Goal: Task Accomplishment & Management: Use online tool/utility

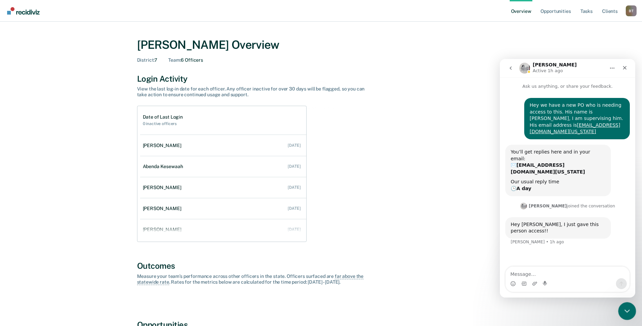
click at [625, 309] on icon "Close Intercom Messenger" at bounding box center [626, 309] width 5 height 3
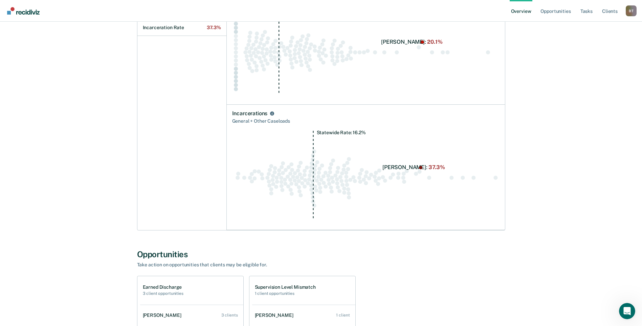
scroll to position [320, 0]
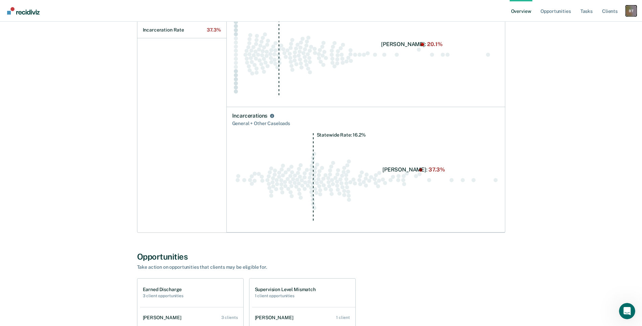
click at [634, 11] on div "B T" at bounding box center [631, 10] width 11 height 11
click at [596, 44] on link "Go to Operations" at bounding box center [604, 44] width 55 height 6
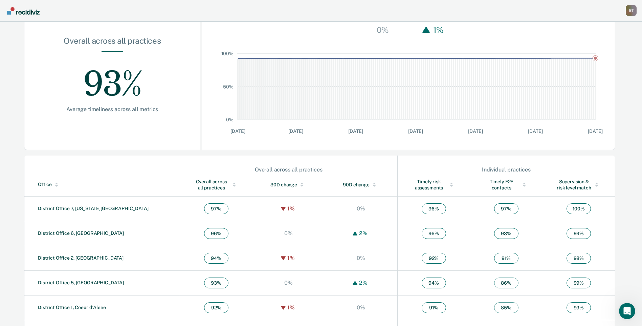
scroll to position [102, 0]
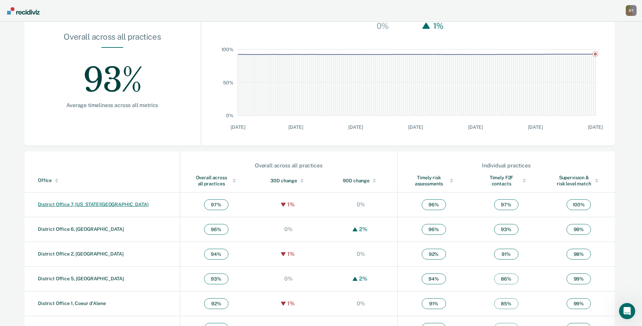
click at [70, 203] on link "District Office 7, [US_STATE][GEOGRAPHIC_DATA]" at bounding box center [93, 203] width 111 height 5
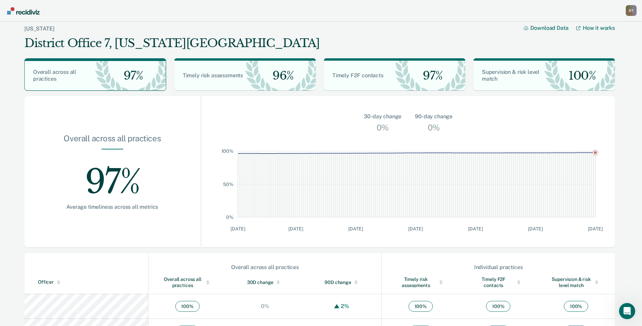
scroll to position [102, 0]
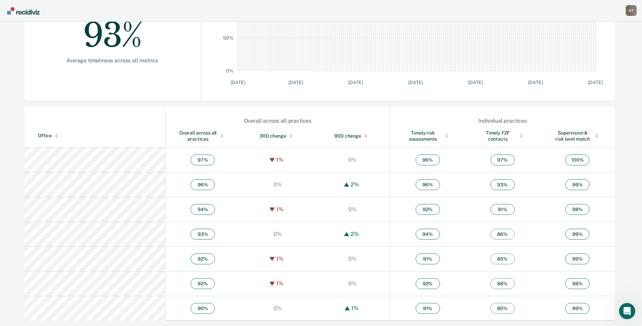
scroll to position [147, 0]
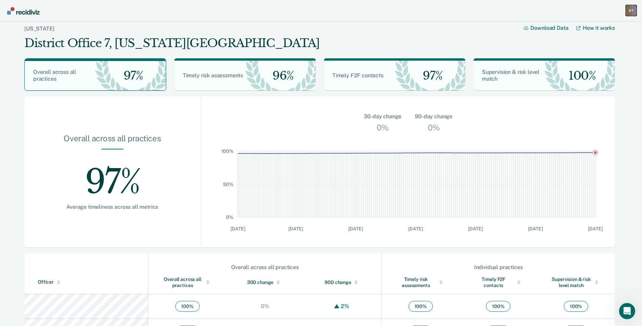
click at [633, 13] on div "B T" at bounding box center [631, 10] width 11 height 11
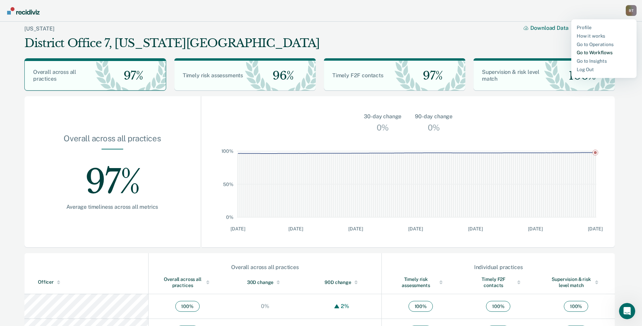
click at [597, 52] on link "Go to Workflows" at bounding box center [604, 53] width 55 height 6
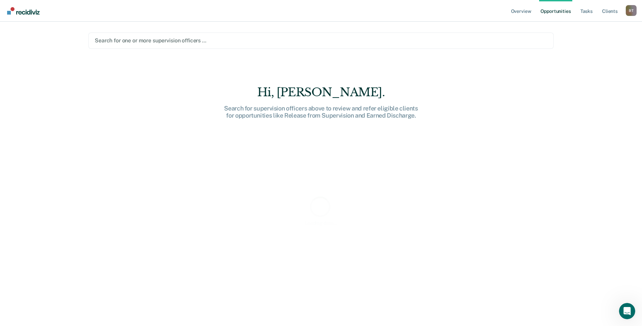
click at [332, 43] on div at bounding box center [321, 41] width 453 height 8
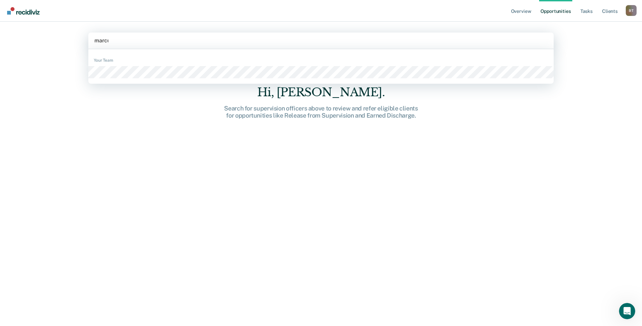
type input "[PERSON_NAME]"
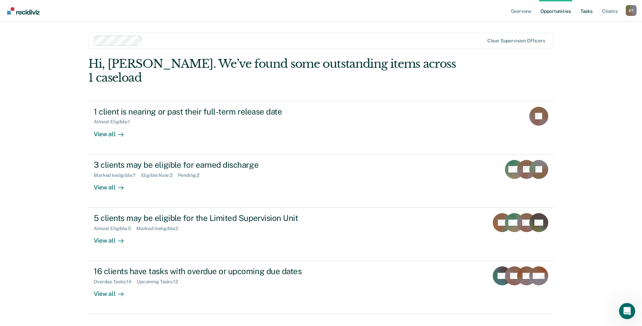
click at [587, 10] on link "Tasks" at bounding box center [586, 11] width 15 height 22
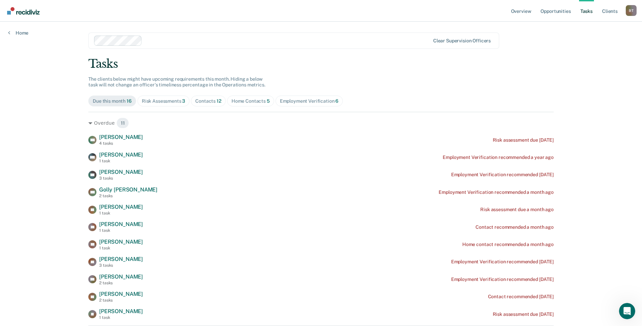
click at [176, 101] on div "Risk Assessments 3" at bounding box center [164, 101] width 44 height 6
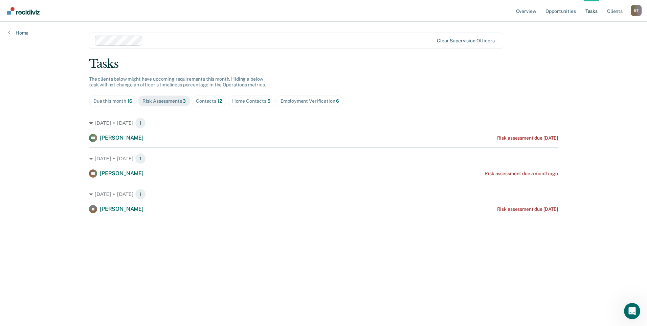
click at [210, 100] on div "Contacts 12" at bounding box center [209, 101] width 26 height 6
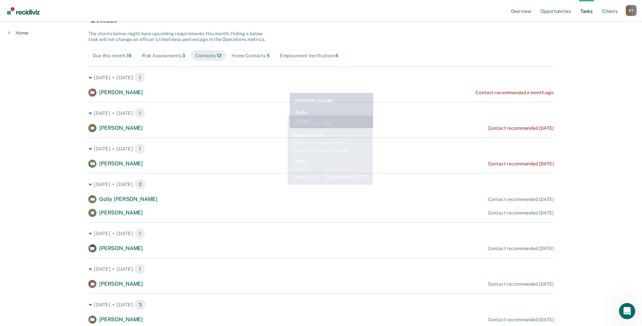
scroll to position [34, 0]
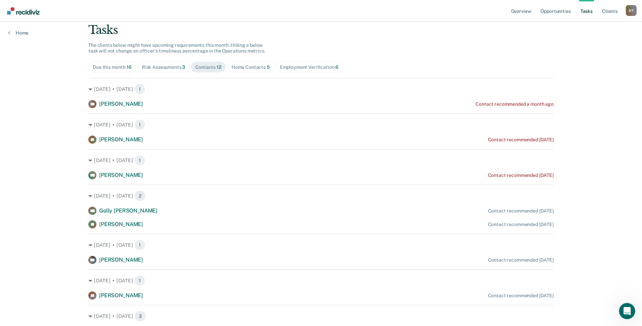
click at [246, 68] on div "Home Contacts 5" at bounding box center [251, 67] width 38 height 6
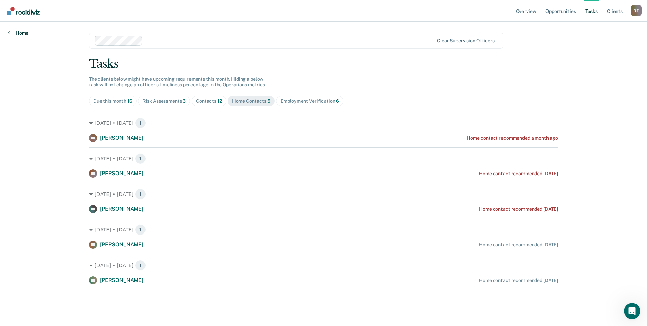
click at [22, 33] on link "Home" at bounding box center [18, 33] width 20 height 6
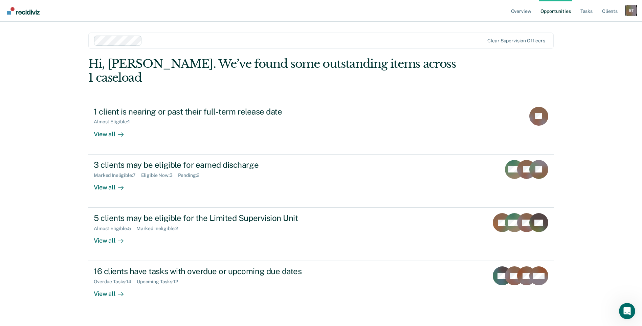
click at [630, 13] on div "B T" at bounding box center [631, 10] width 11 height 11
click at [592, 44] on link "Go to Operations" at bounding box center [604, 45] width 55 height 6
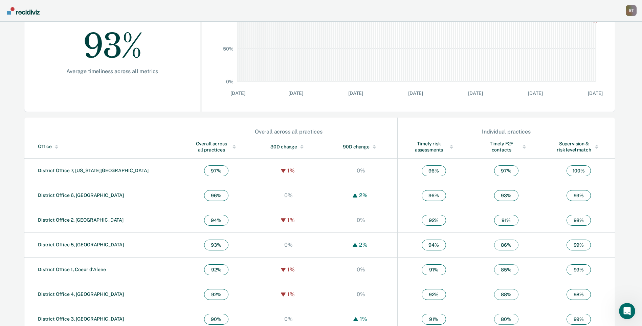
scroll to position [147, 0]
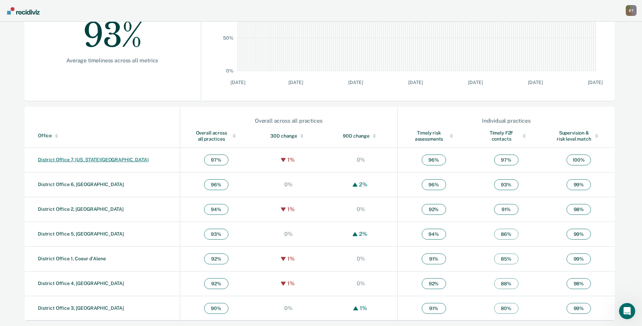
click at [78, 160] on link "District Office 7, [US_STATE][GEOGRAPHIC_DATA]" at bounding box center [93, 159] width 111 height 5
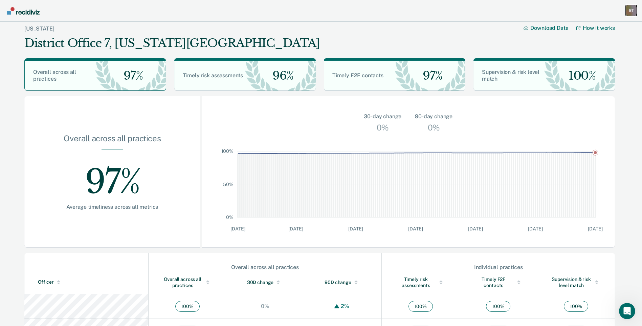
click at [633, 10] on div "B T" at bounding box center [631, 10] width 11 height 11
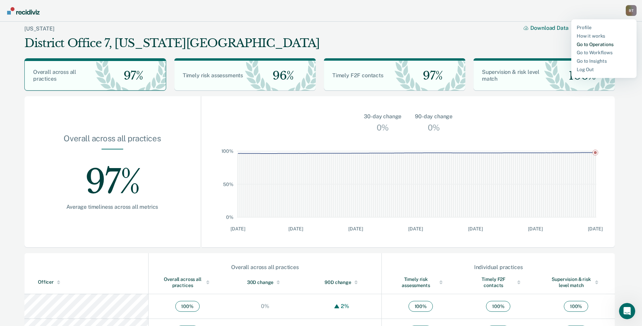
click at [595, 45] on link "Go to Operations" at bounding box center [604, 45] width 55 height 6
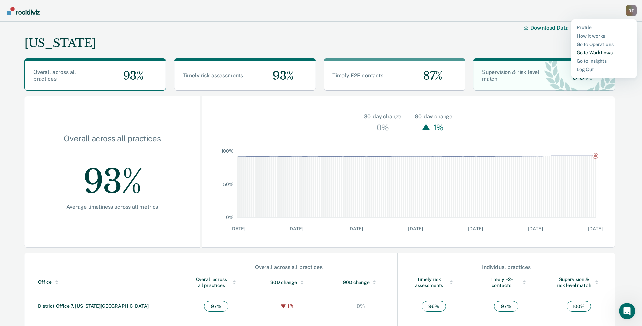
click at [593, 51] on link "Go to Workflows" at bounding box center [604, 53] width 55 height 6
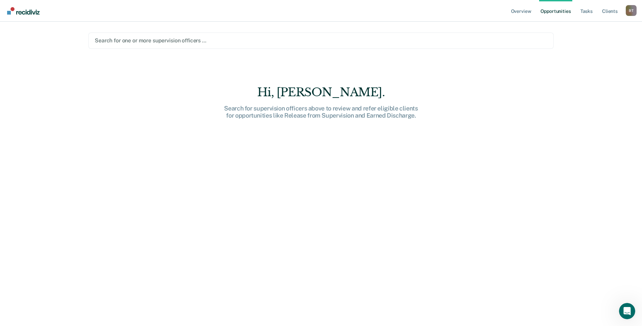
click at [136, 41] on div at bounding box center [321, 41] width 453 height 8
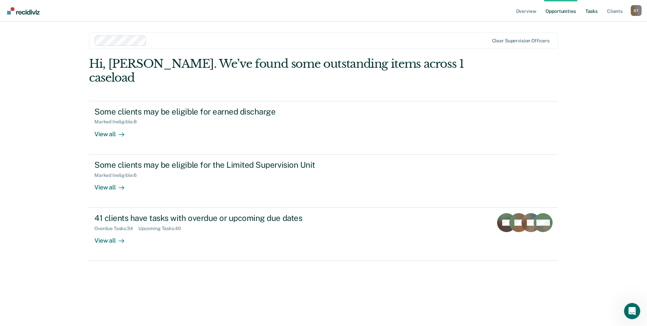
click at [596, 10] on link "Tasks" at bounding box center [591, 11] width 15 height 22
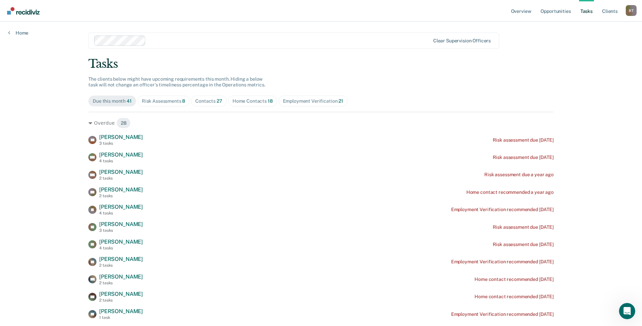
click at [164, 100] on div "Risk Assessments 8" at bounding box center [164, 101] width 44 height 6
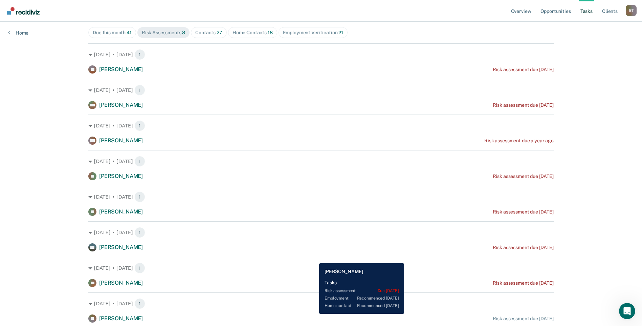
scroll to position [58, 0]
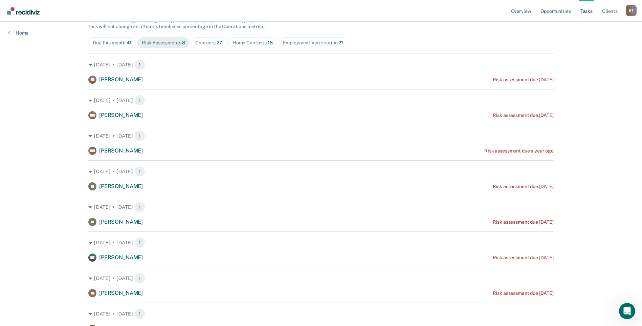
click at [209, 44] on div "Contacts 27" at bounding box center [208, 43] width 27 height 6
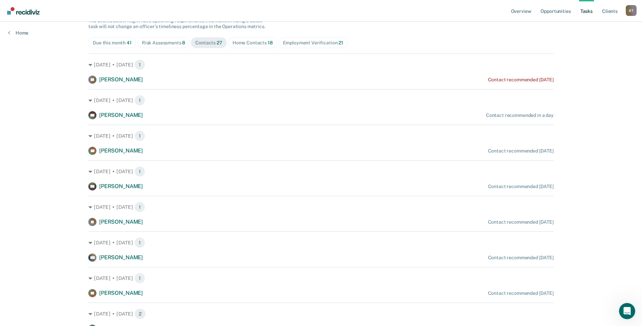
click at [252, 43] on div "Home Contacts 18" at bounding box center [253, 43] width 40 height 6
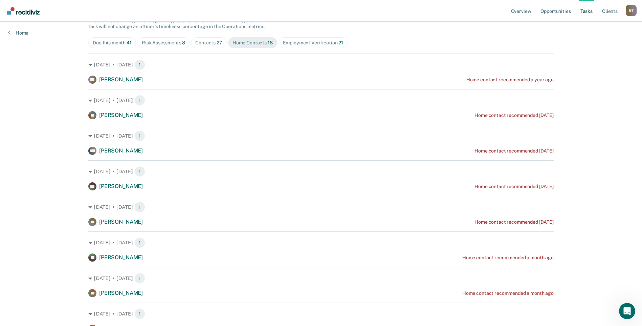
scroll to position [0, 0]
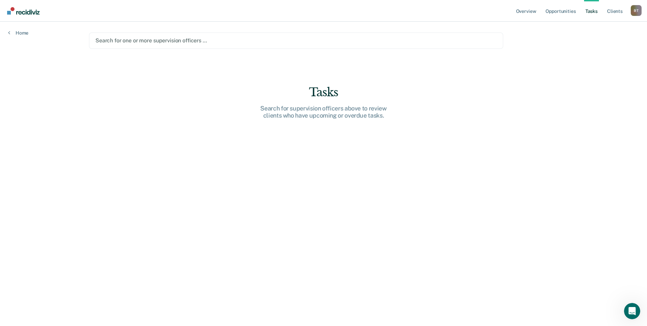
click at [137, 39] on div at bounding box center [295, 41] width 401 height 8
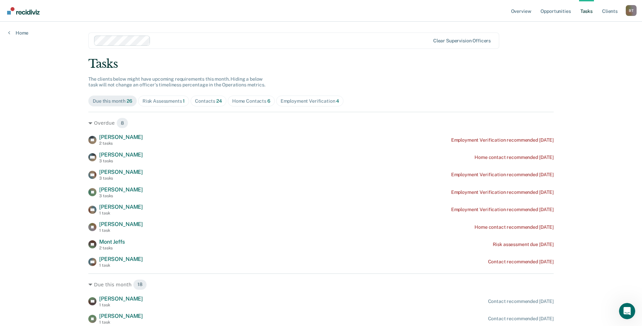
click at [175, 102] on div "Risk Assessments 1" at bounding box center [164, 101] width 43 height 6
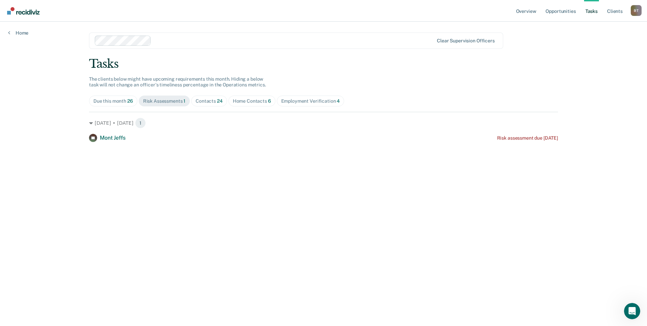
click at [206, 100] on div "Contacts 24" at bounding box center [209, 101] width 27 height 6
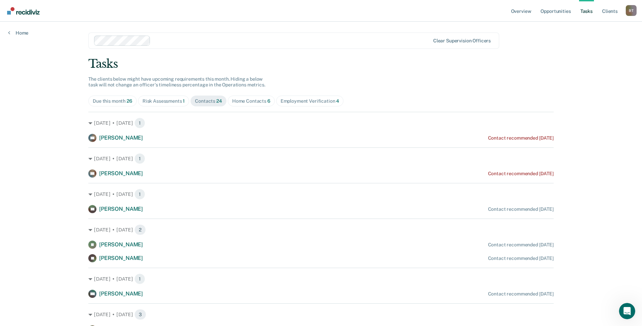
click at [240, 100] on div "Home Contacts 6" at bounding box center [251, 101] width 38 height 6
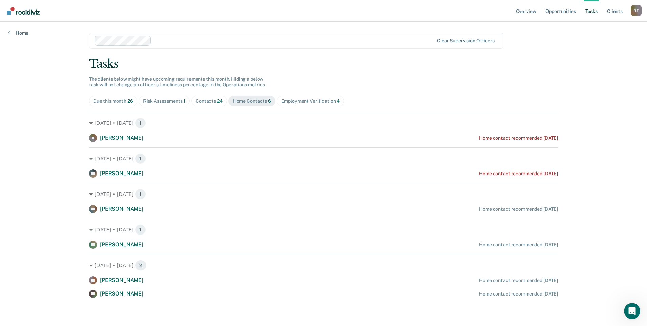
click at [167, 101] on div "Risk Assessments 1" at bounding box center [164, 101] width 43 height 6
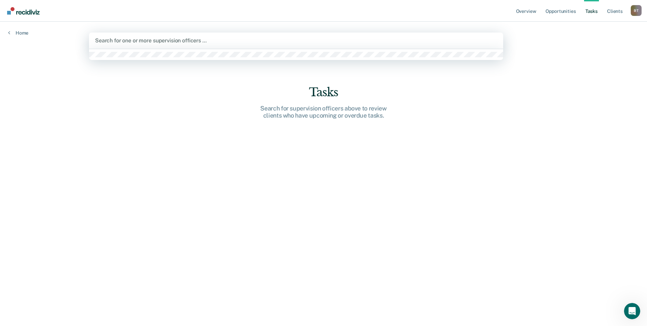
click at [143, 41] on div at bounding box center [296, 41] width 402 height 8
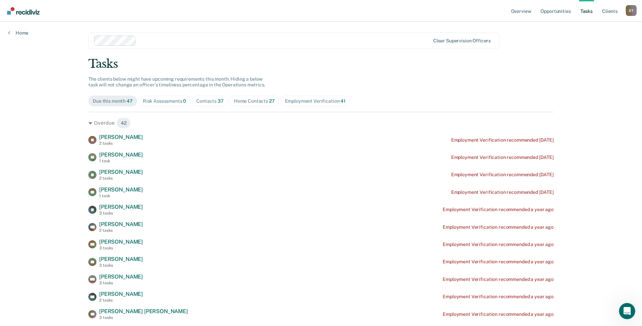
click at [170, 102] on div "Risk Assessments 0" at bounding box center [165, 101] width 44 height 6
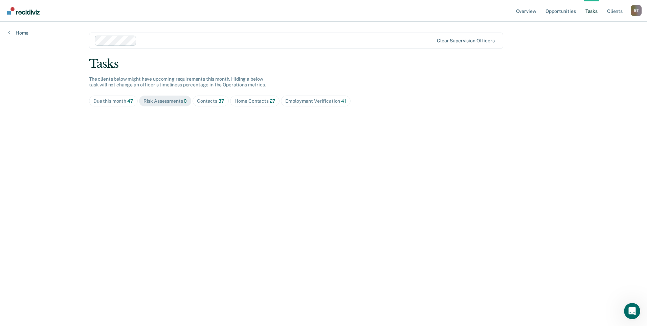
click at [203, 102] on div "Contacts 37" at bounding box center [210, 101] width 27 height 6
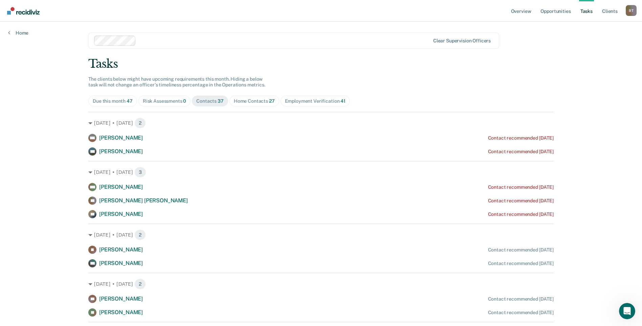
click at [239, 100] on div "Home Contacts 27" at bounding box center [254, 101] width 41 height 6
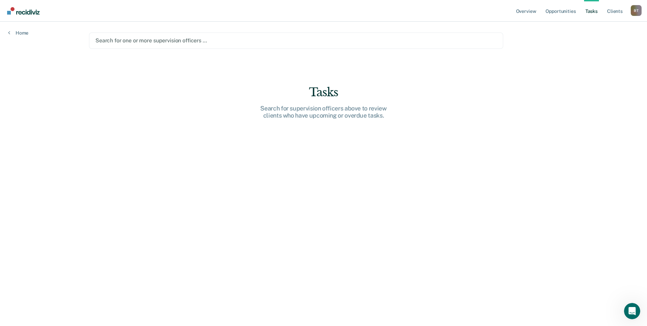
click at [128, 41] on div at bounding box center [295, 41] width 401 height 8
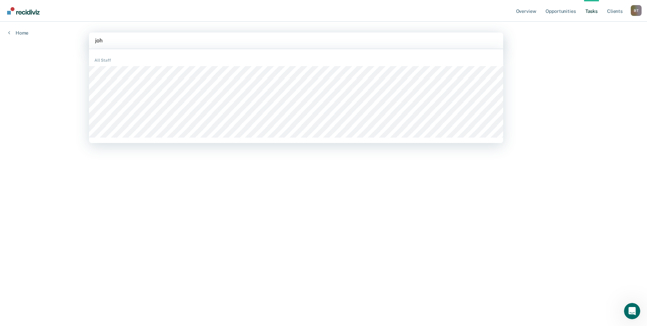
type input "[PERSON_NAME]"
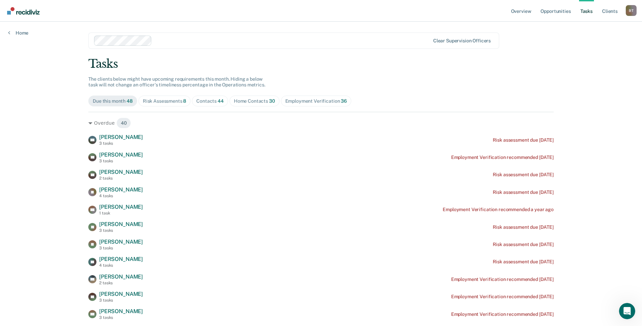
click at [157, 99] on div "Risk Assessments 8" at bounding box center [165, 101] width 44 height 6
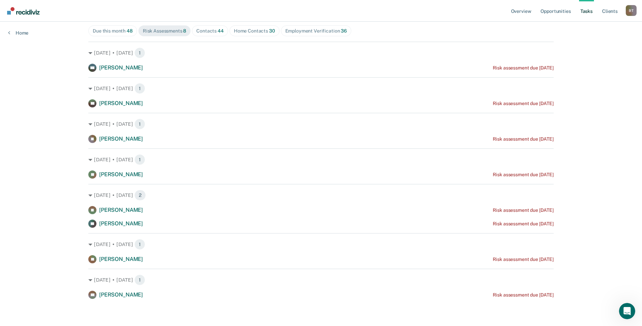
scroll to position [36, 0]
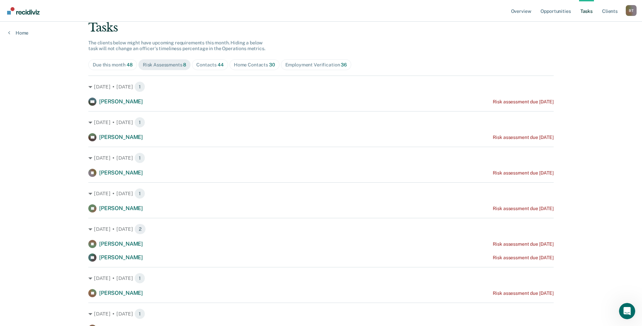
click at [207, 64] on div "Contacts 44" at bounding box center [209, 65] width 27 height 6
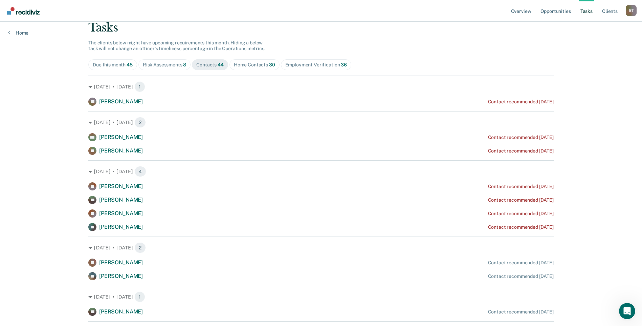
click at [244, 65] on div "Home Contacts 30" at bounding box center [254, 65] width 41 height 6
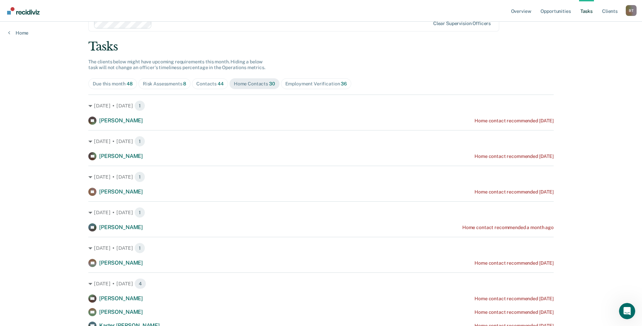
scroll to position [0, 0]
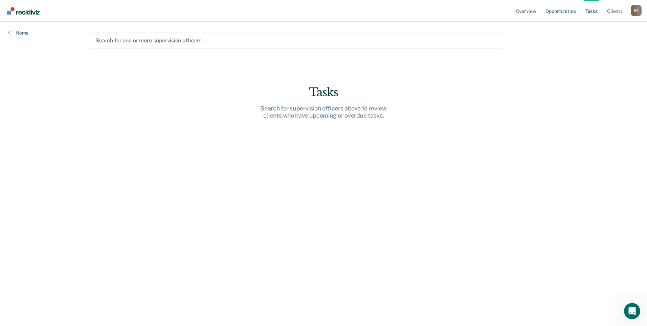
click at [142, 39] on div at bounding box center [295, 41] width 401 height 8
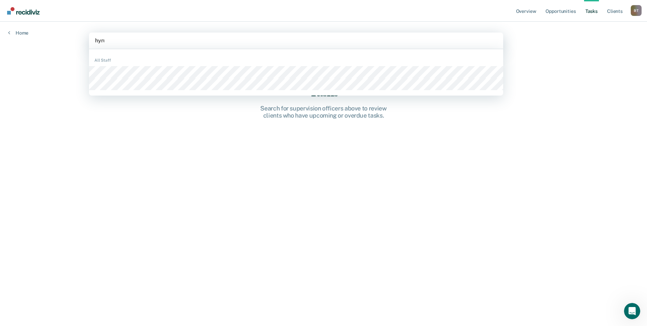
type input "hyrum"
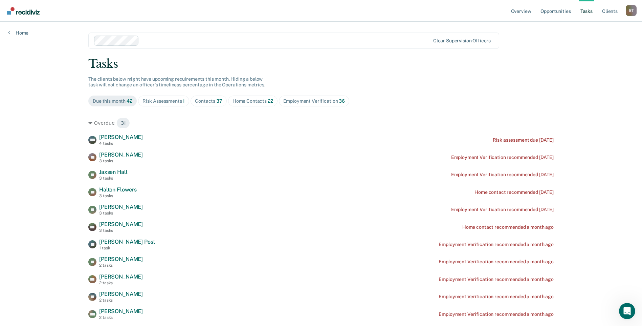
click at [163, 101] on div "Risk Assessments 1" at bounding box center [164, 101] width 43 height 6
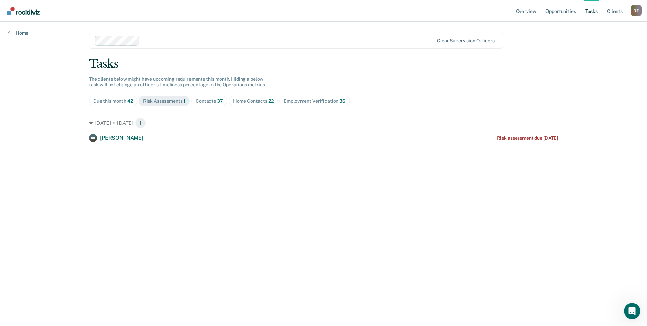
click at [200, 101] on div "Contacts 37" at bounding box center [209, 101] width 27 height 6
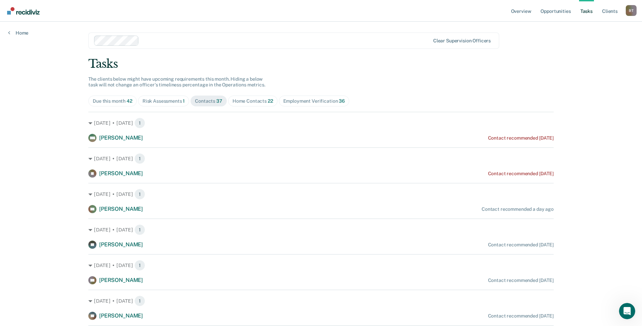
click at [242, 101] on div "Home Contacts 22" at bounding box center [253, 101] width 41 height 6
